Goal: Use online tool/utility: Use online tool/utility

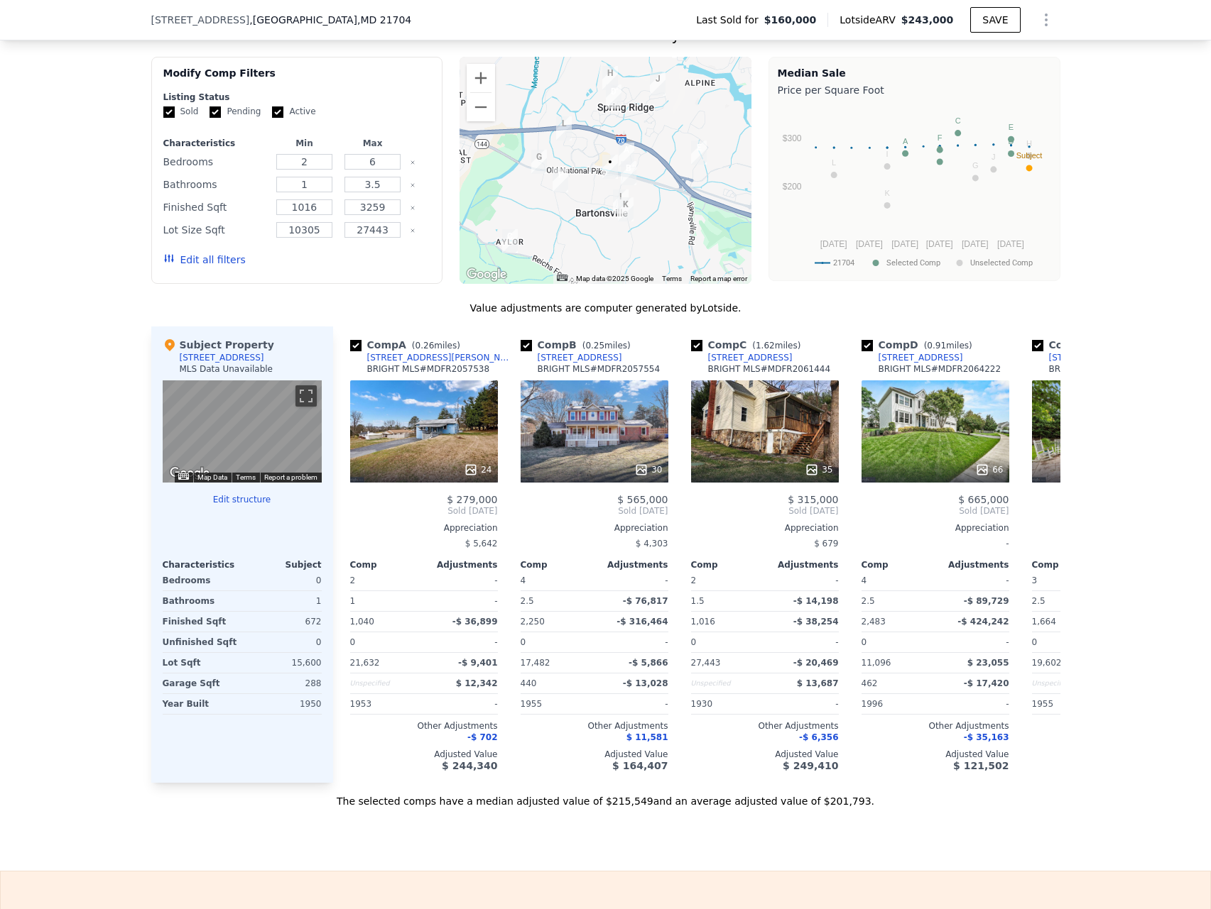
scroll to position [1131, 0]
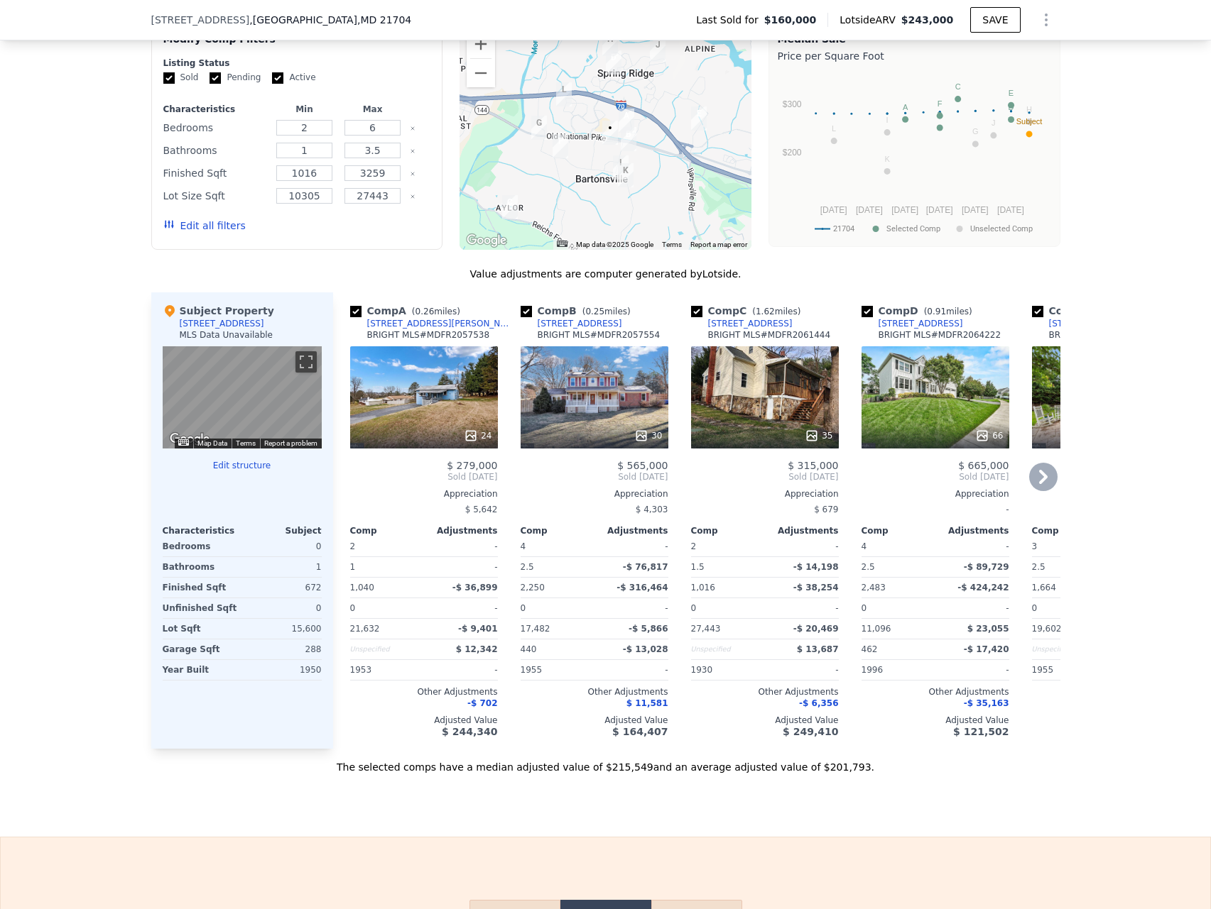
click at [405, 386] on div "24" at bounding box center [424, 397] width 148 height 102
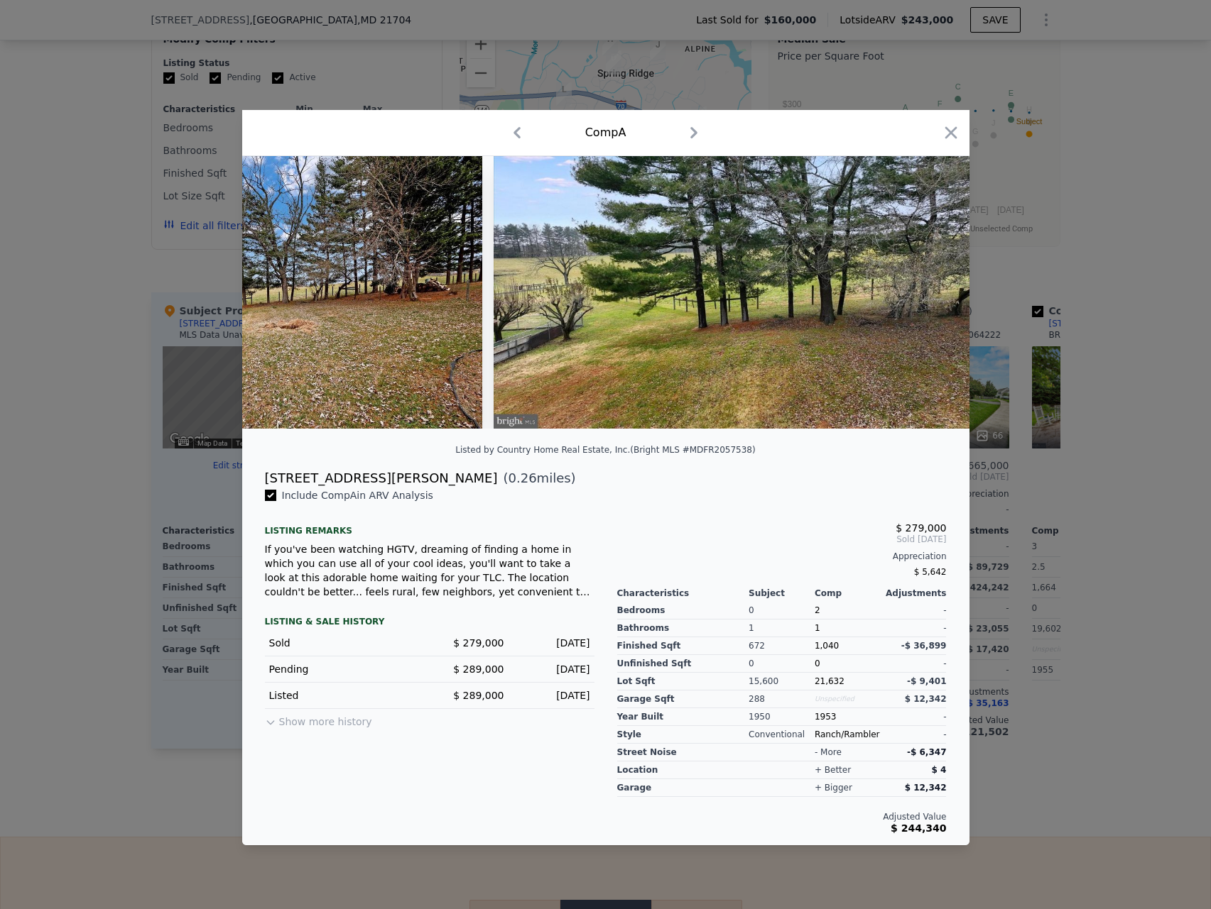
scroll to position [0, 9425]
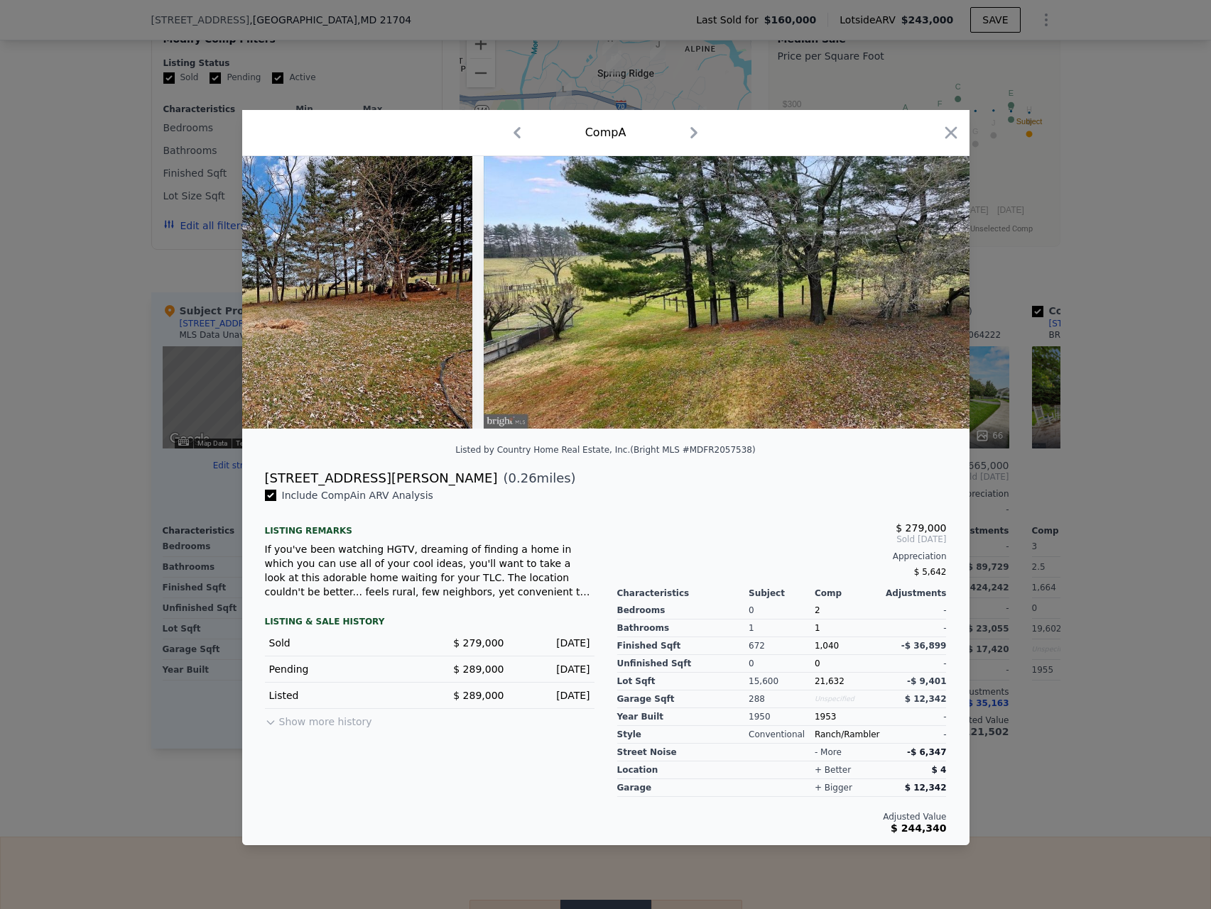
click at [64, 596] on div at bounding box center [605, 454] width 1211 height 909
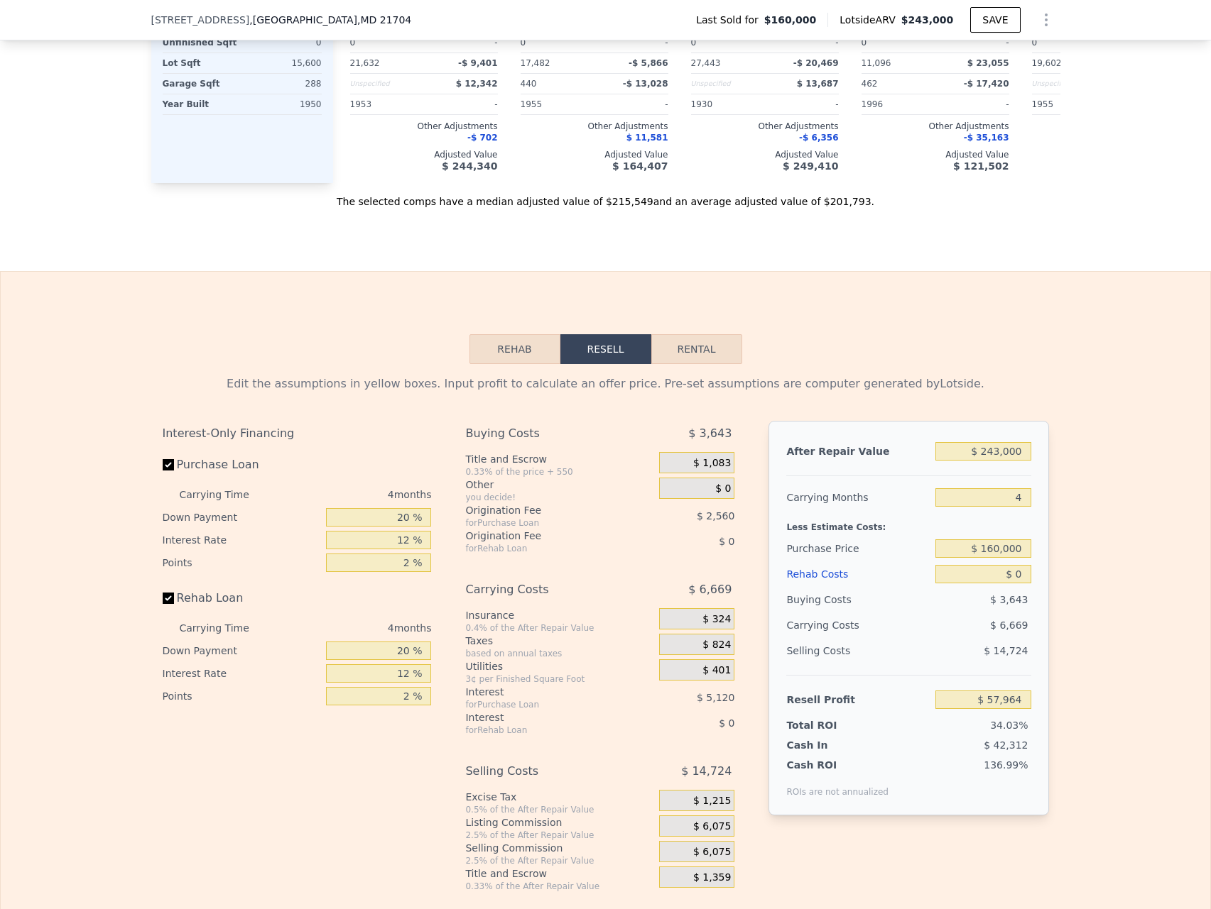
scroll to position [1841, 0]
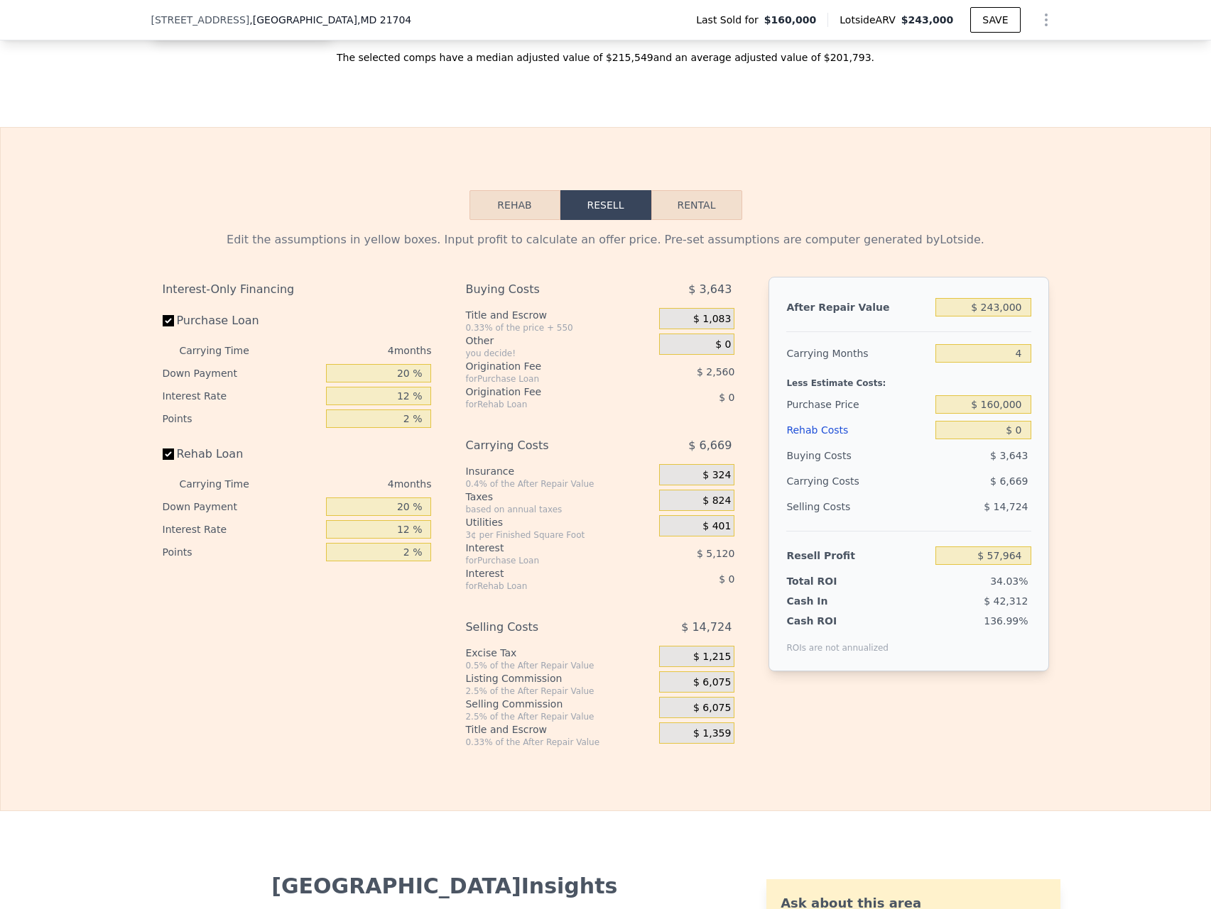
click at [533, 217] on button "Rehab" at bounding box center [514, 205] width 91 height 30
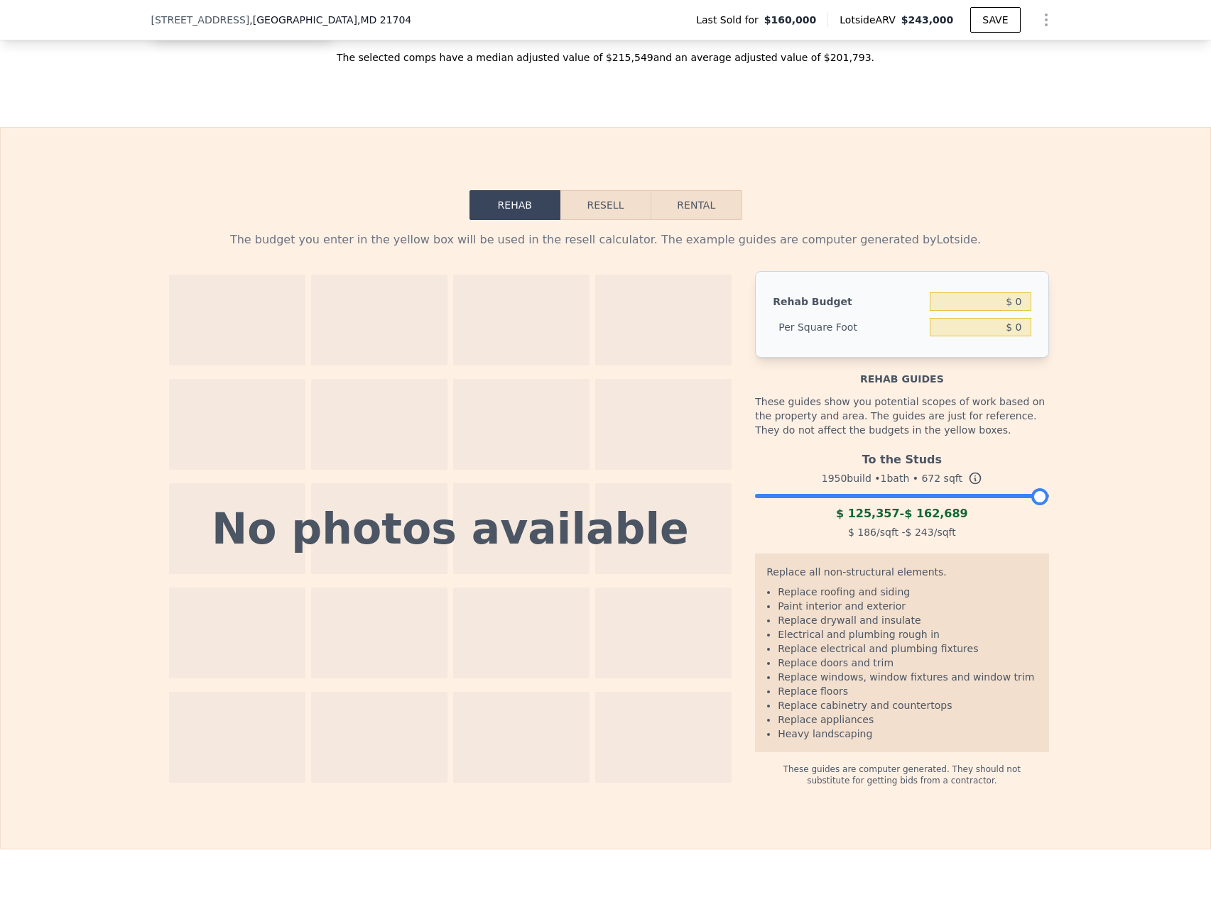
click at [611, 220] on button "Resell" at bounding box center [605, 205] width 90 height 30
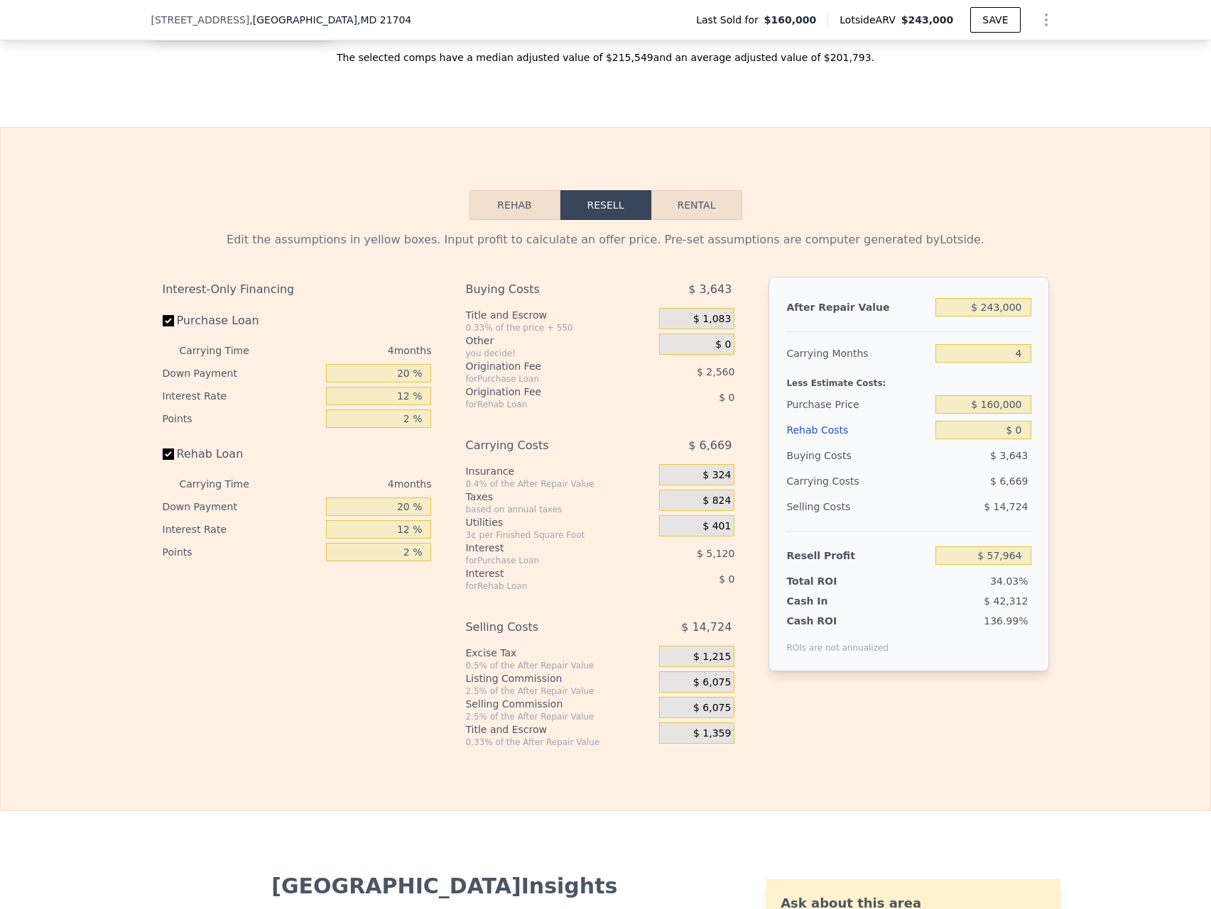
click at [705, 220] on button "Rental" at bounding box center [696, 205] width 91 height 30
select select "30"
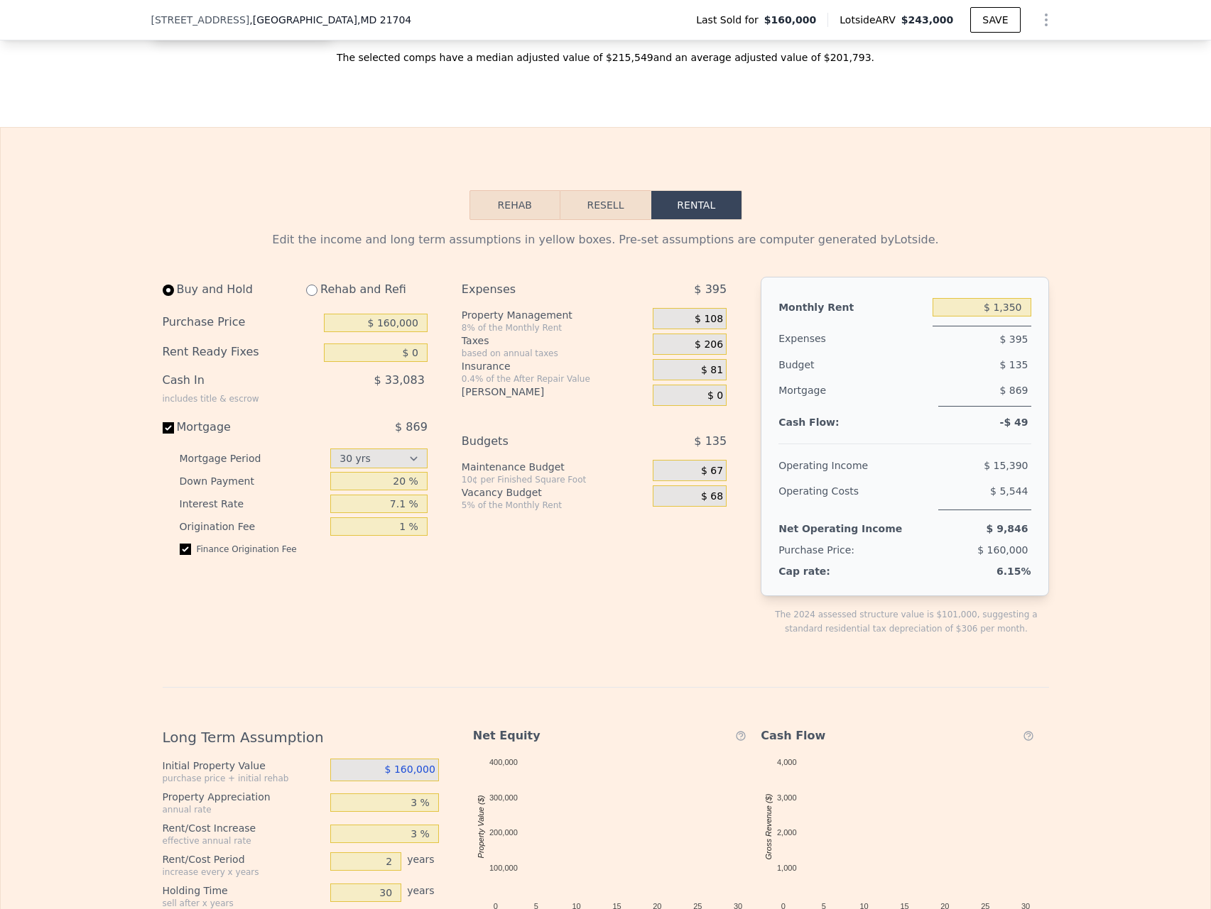
click at [585, 220] on button "Resell" at bounding box center [605, 205] width 90 height 30
